Goal: Navigation & Orientation: Find specific page/section

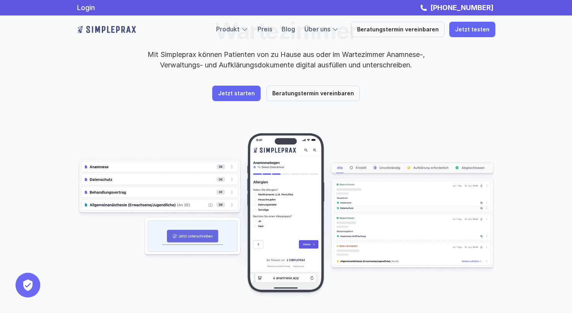
scroll to position [49, 0]
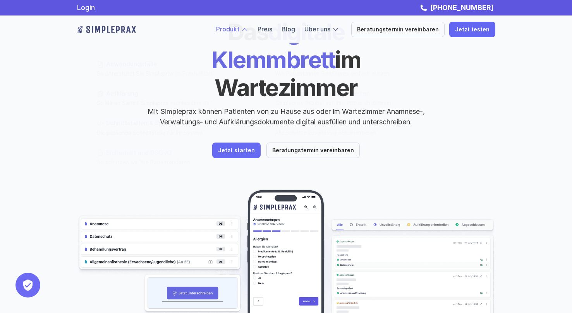
click at [248, 30] on div at bounding box center [244, 29] width 7 height 7
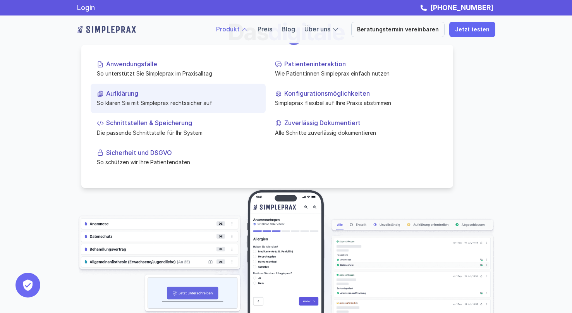
click at [164, 109] on link "Aufklärung So klären Sie mit Simpleprax rechtssicher auf" at bounding box center [178, 98] width 175 height 29
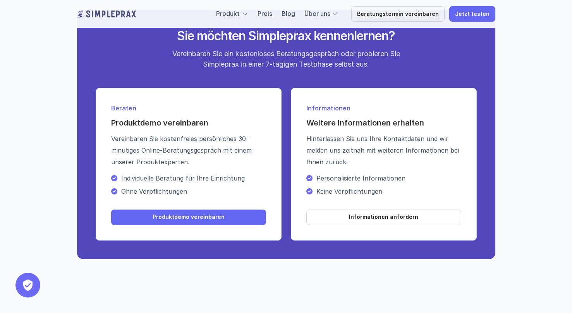
scroll to position [943, 0]
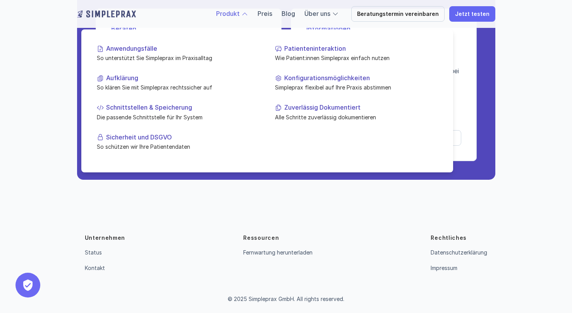
click at [239, 14] on link "Produkt" at bounding box center [228, 14] width 24 height 8
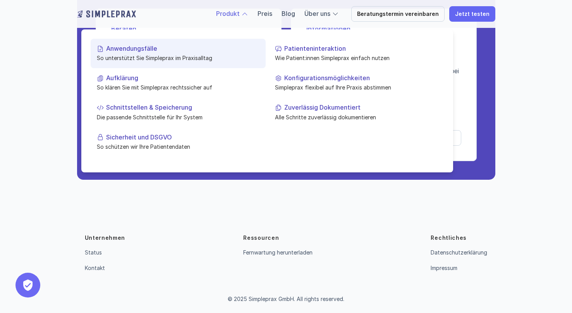
click at [117, 59] on p "So unterstützt Sie Simpleprax im Praxisalltag" at bounding box center [178, 58] width 163 height 8
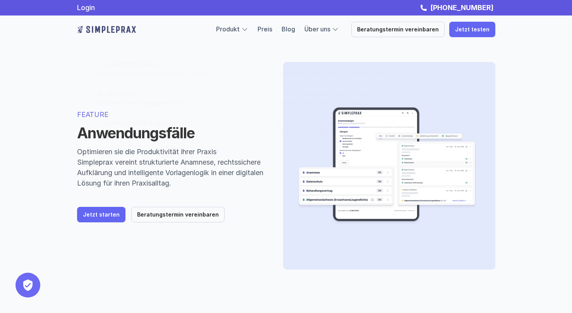
click at [118, 37] on div at bounding box center [144, 30] width 135 height 16
click at [118, 32] on img at bounding box center [106, 29] width 59 height 12
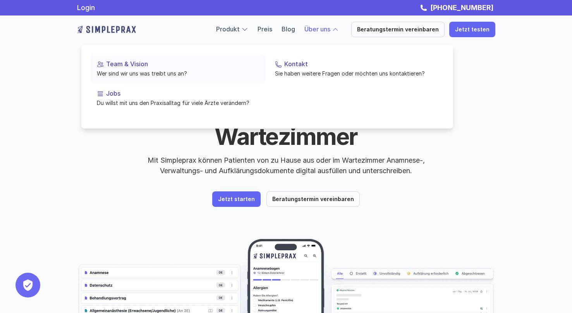
click at [153, 95] on p "Jobs" at bounding box center [182, 93] width 153 height 7
